Goal: Transaction & Acquisition: Book appointment/travel/reservation

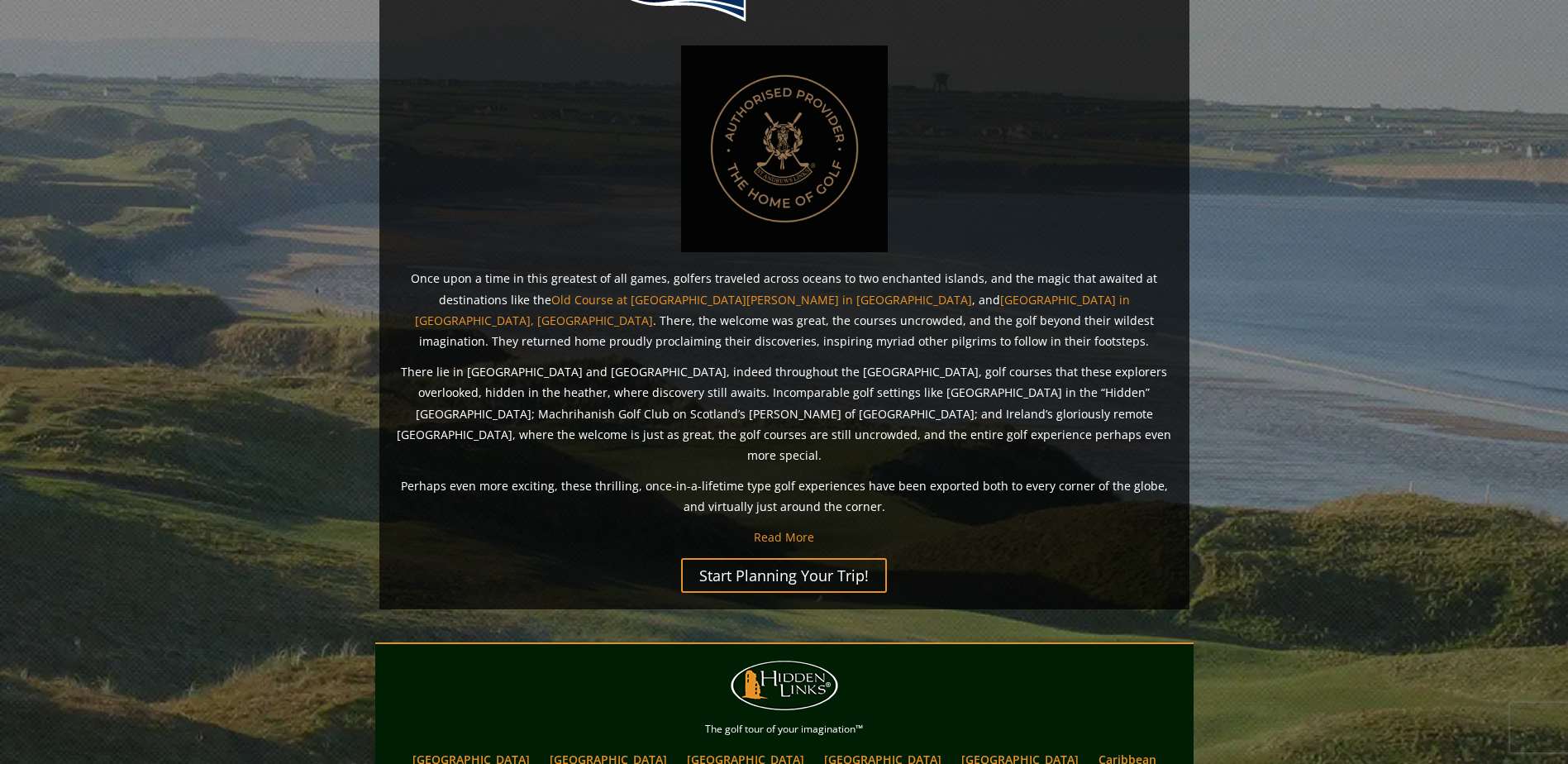
scroll to position [1227, 0]
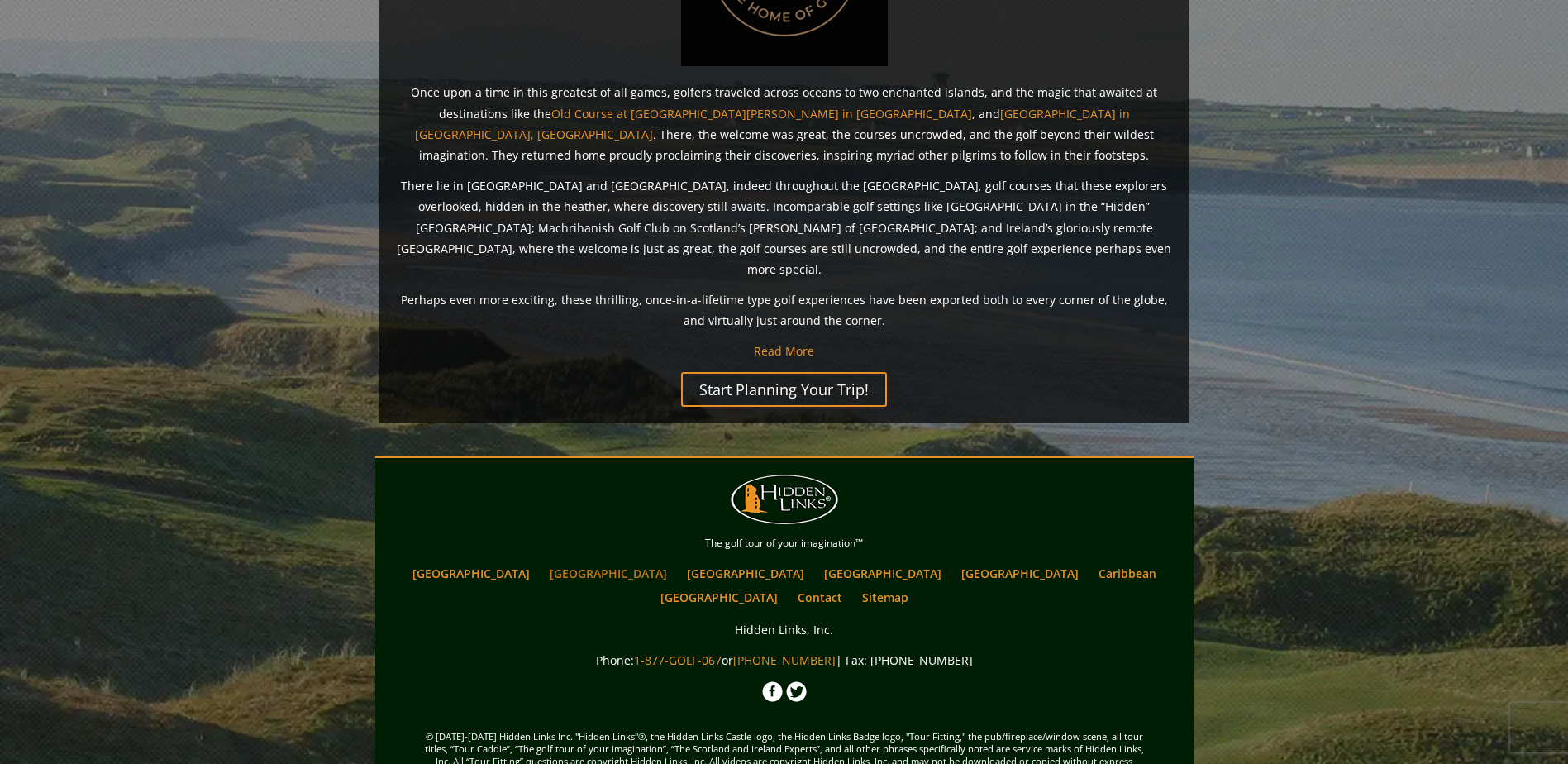
click at [588, 562] on link "[GEOGRAPHIC_DATA]" at bounding box center [608, 574] width 134 height 24
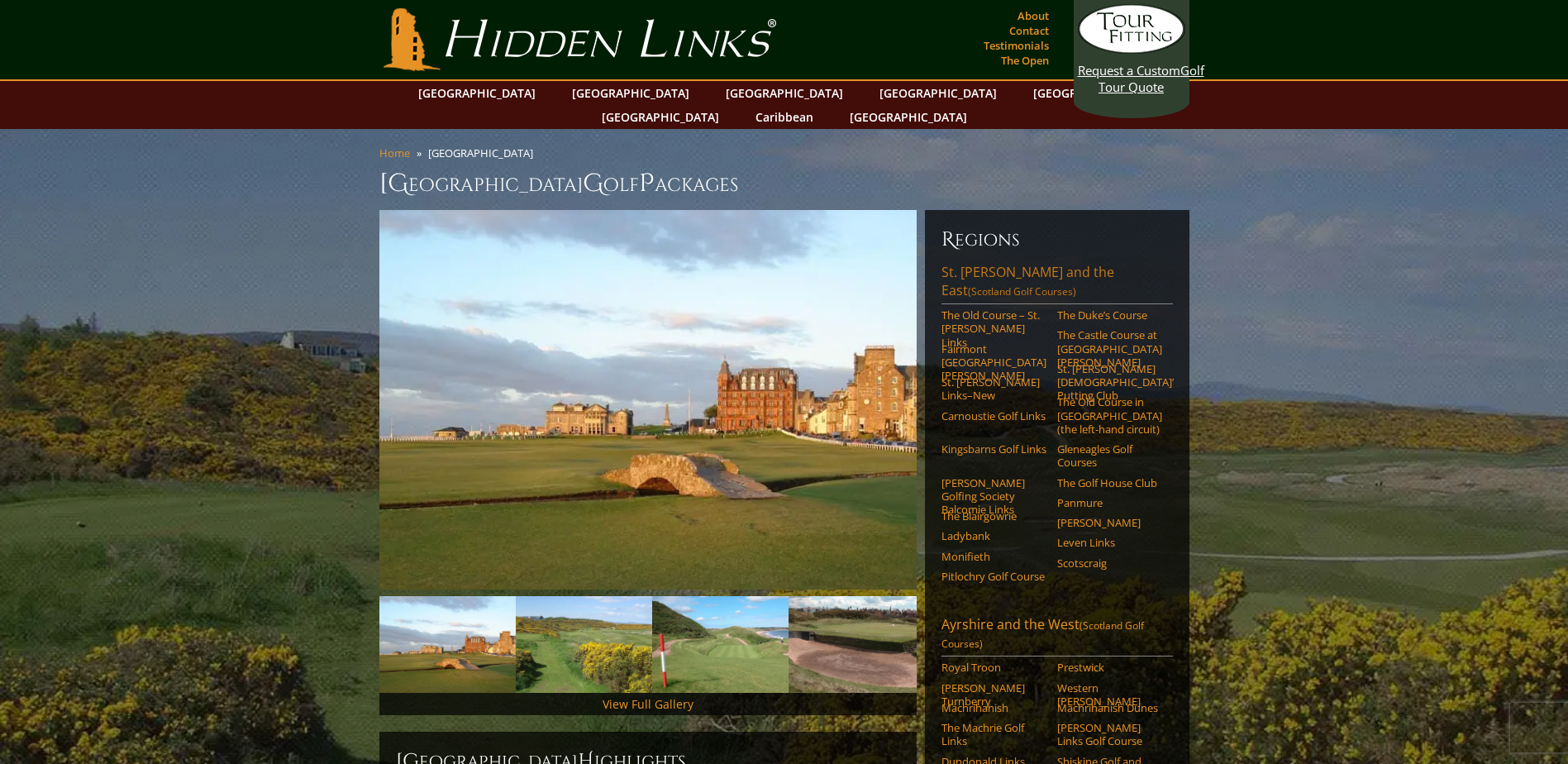
click at [986, 263] on link "[GEOGRAPHIC_DATA][PERSON_NAME] and the East (Scotland Golf Courses)" at bounding box center [1057, 283] width 231 height 41
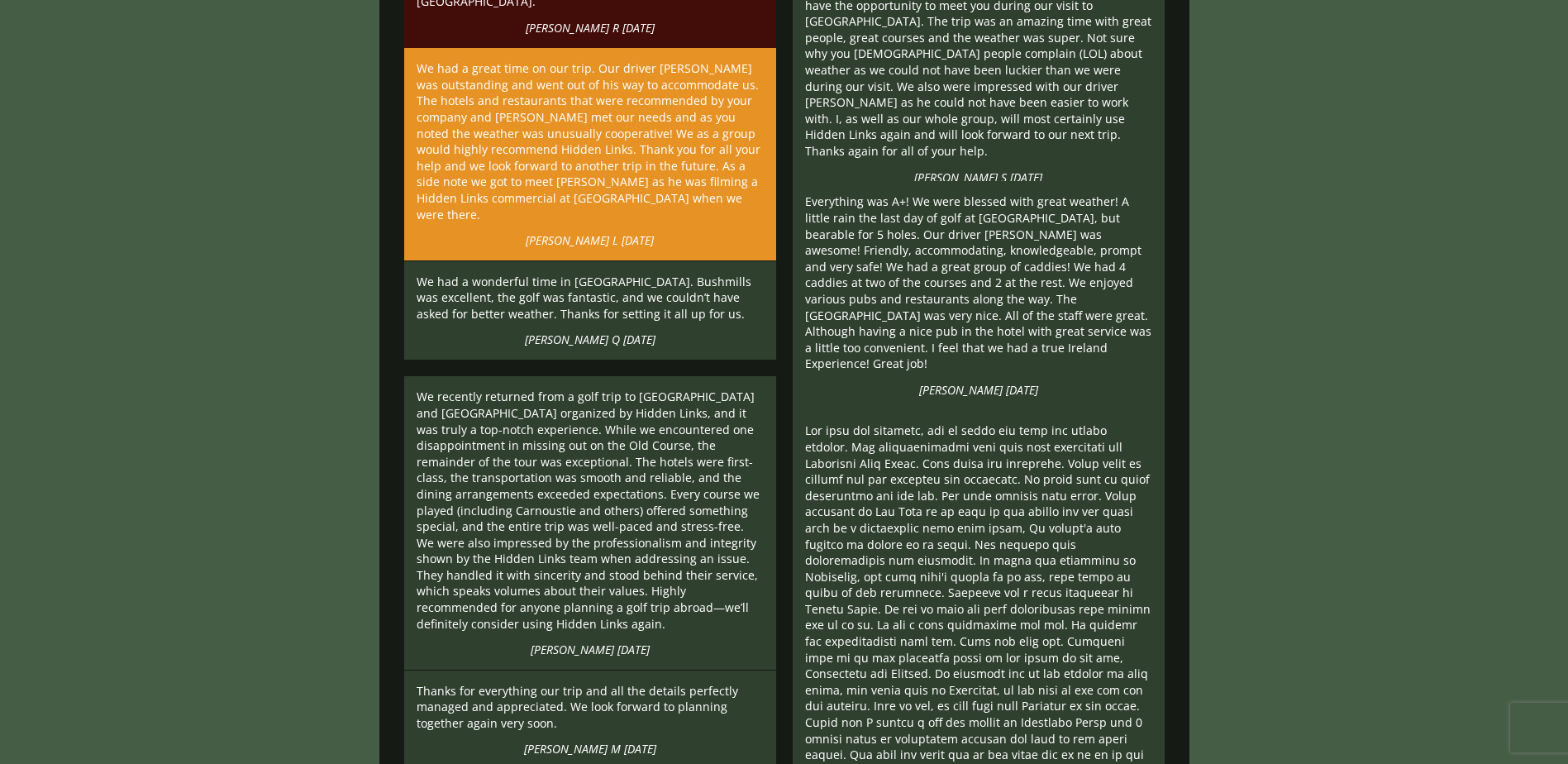
scroll to position [3811, 0]
